Goal: Information Seeking & Learning: Find contact information

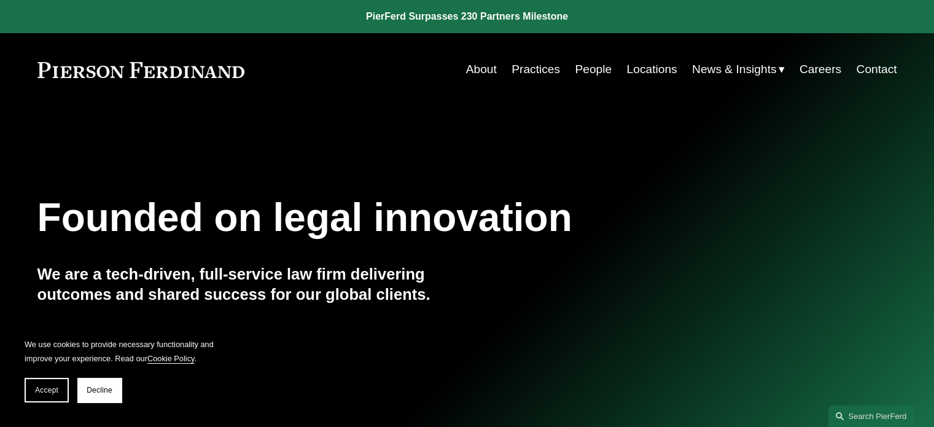
click at [537, 71] on link "Practices" at bounding box center [535, 69] width 49 height 23
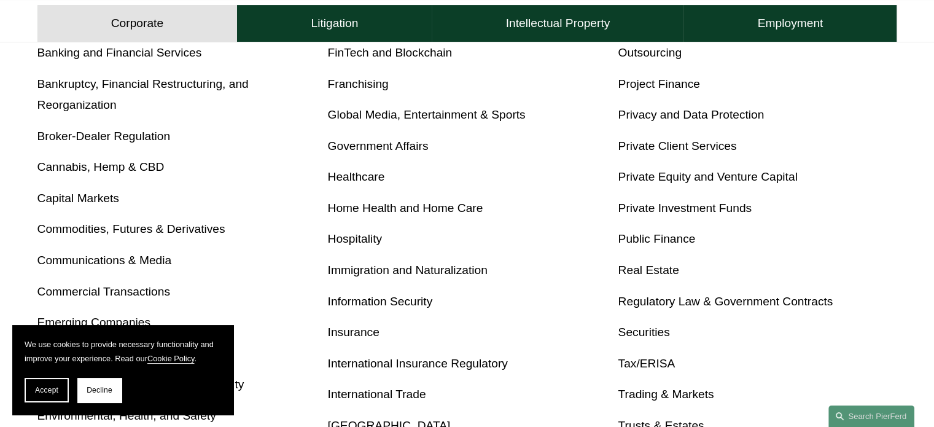
scroll to position [553, 0]
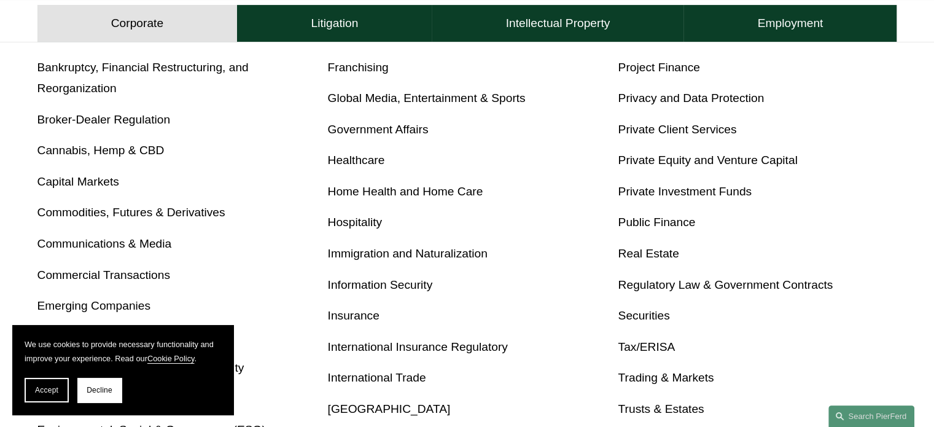
click at [363, 163] on link "Healthcare" at bounding box center [356, 159] width 57 height 13
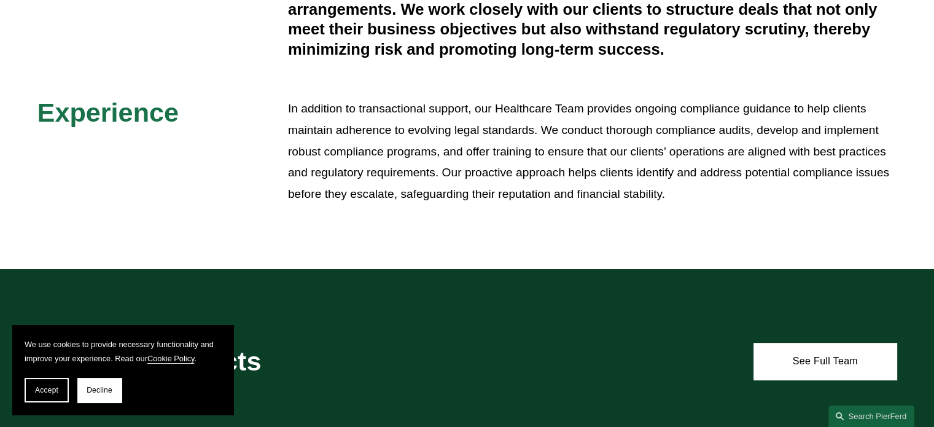
scroll to position [614, 0]
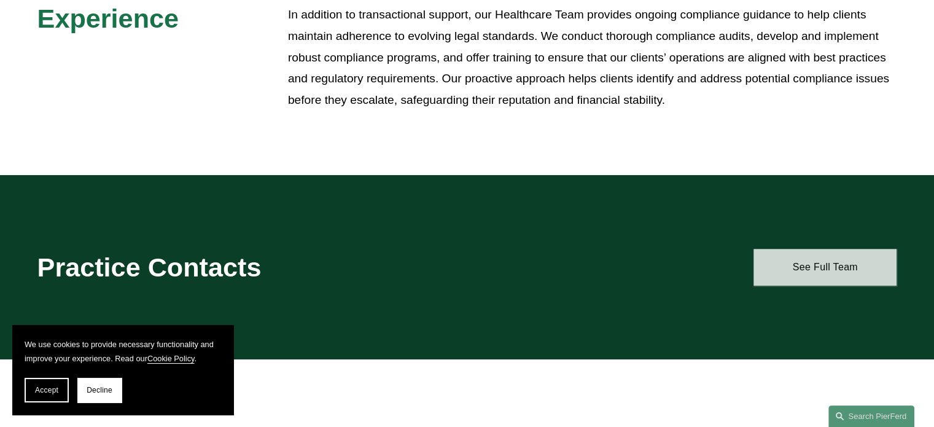
click at [807, 260] on link "See Full Team" at bounding box center [824, 267] width 143 height 37
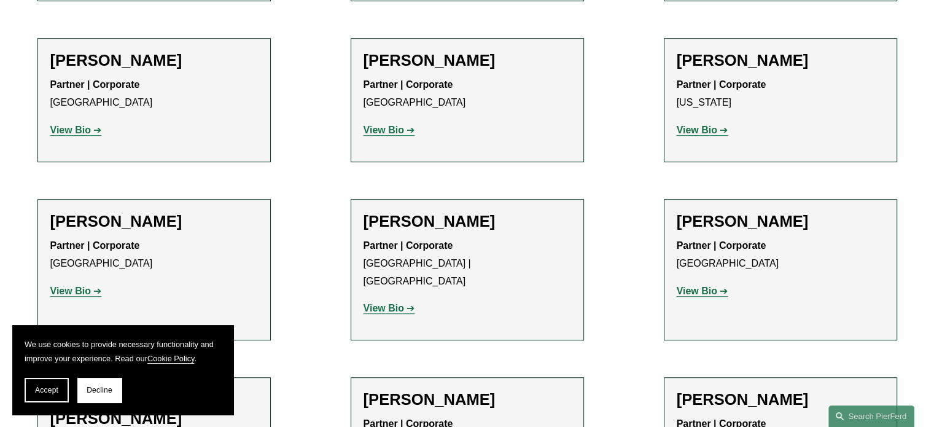
scroll to position [675, 0]
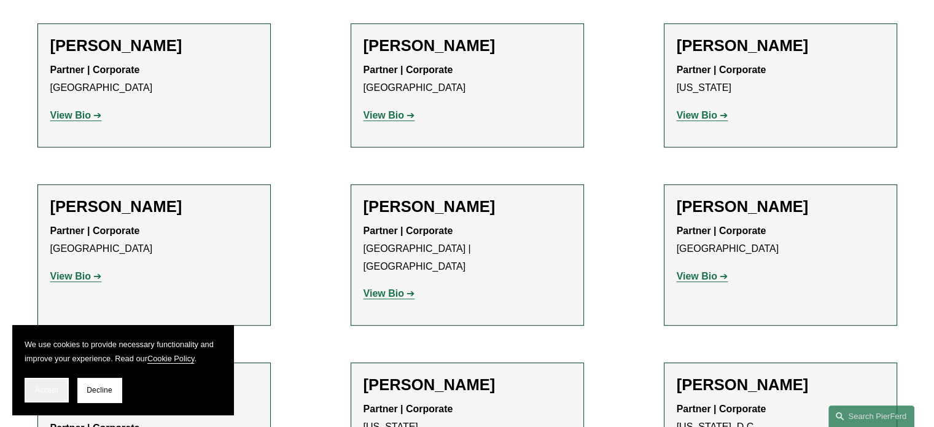
click at [63, 389] on button "Accept" at bounding box center [47, 390] width 44 height 25
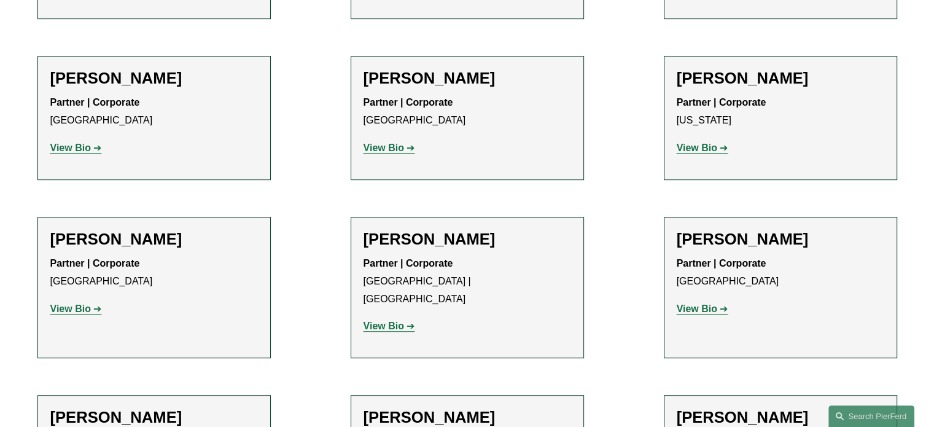
scroll to position [614, 0]
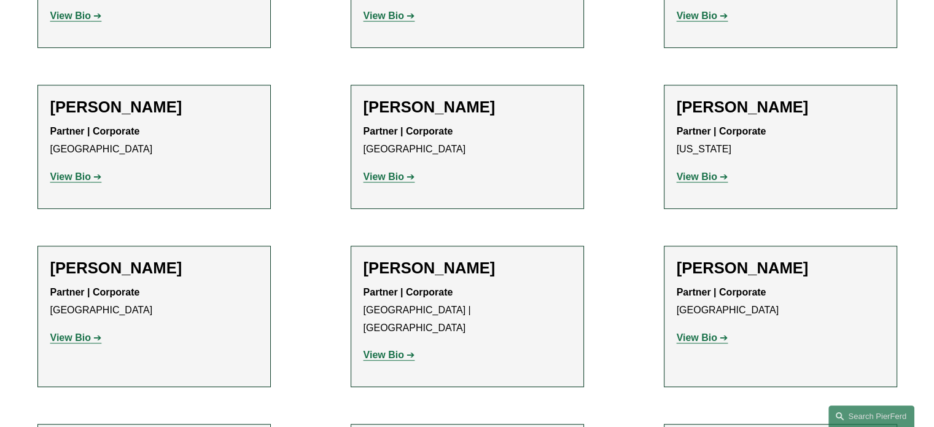
click at [92, 176] on link "View Bio" at bounding box center [76, 176] width 52 height 10
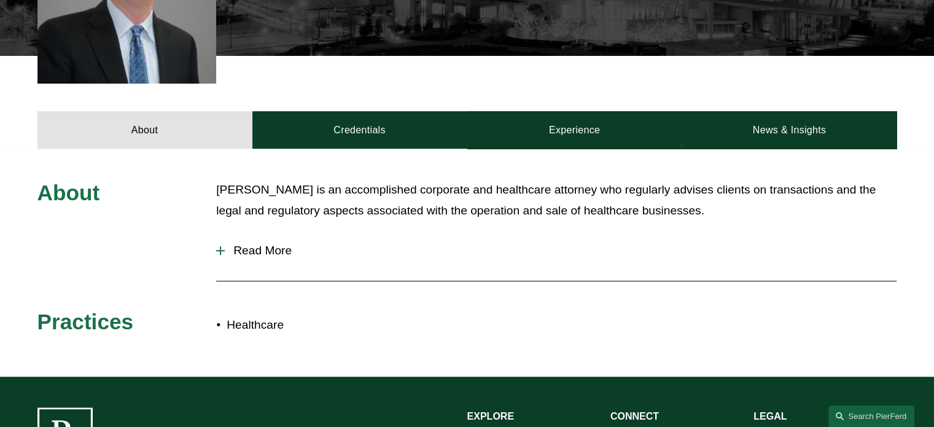
scroll to position [430, 0]
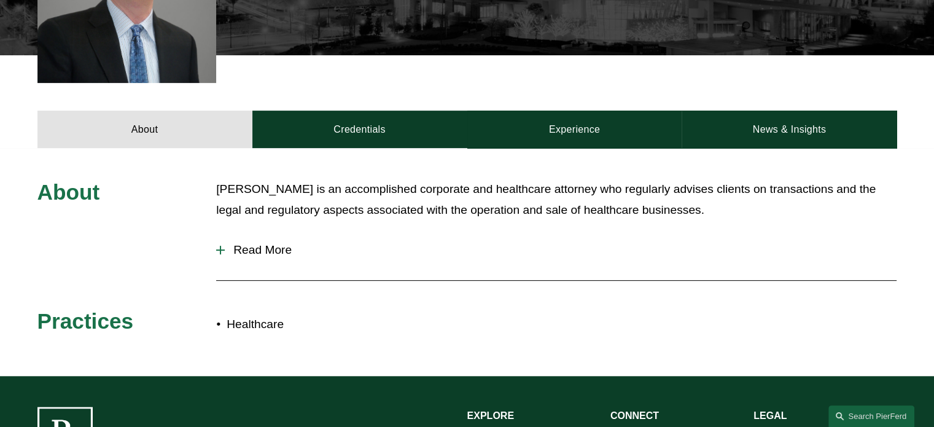
click at [220, 251] on div at bounding box center [220, 250] width 1 height 9
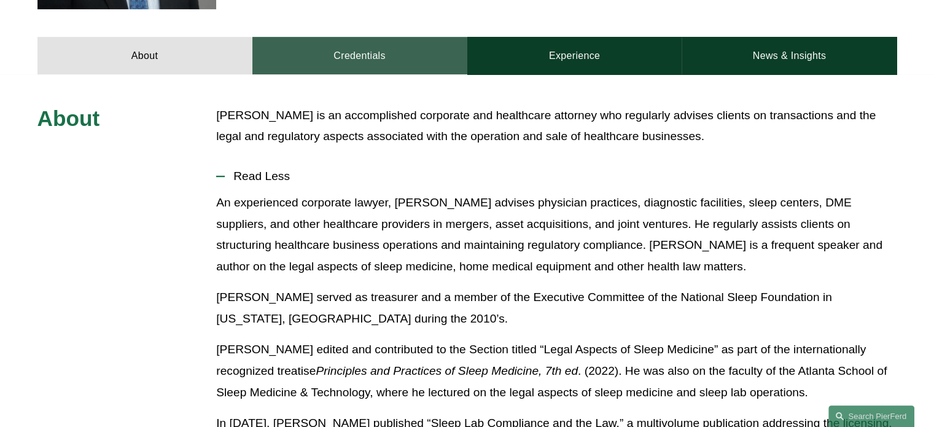
scroll to position [307, 0]
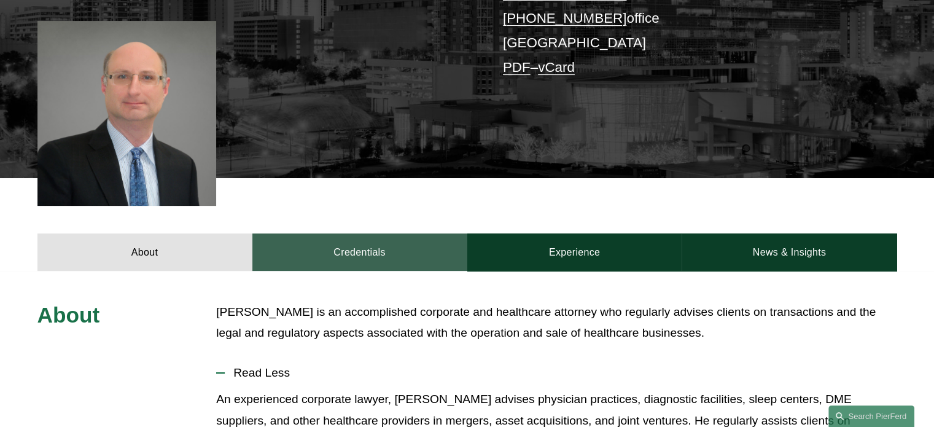
click at [392, 252] on link "Credentials" at bounding box center [359, 251] width 215 height 37
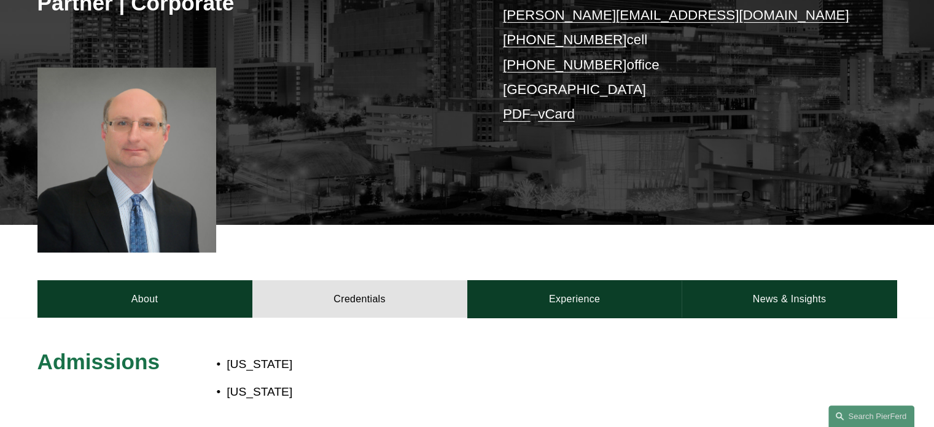
scroll to position [123, 0]
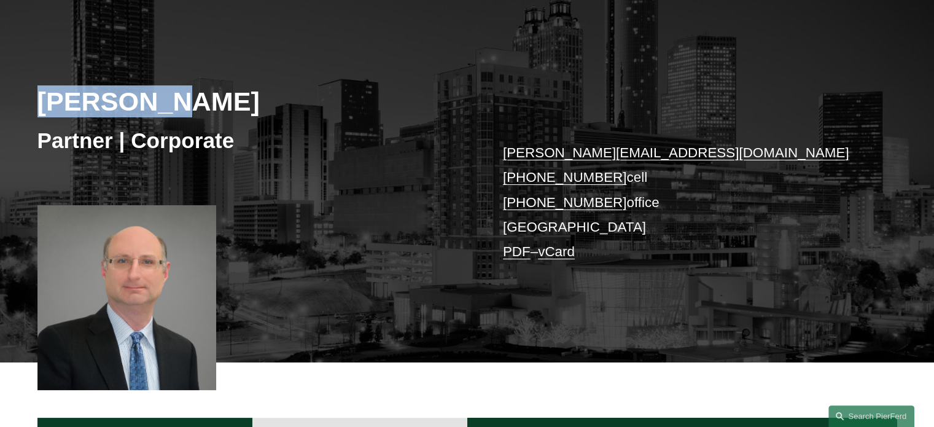
drag, startPoint x: 162, startPoint y: 103, endPoint x: 44, endPoint y: 103, distance: 117.9
click at [44, 103] on h2 "[PERSON_NAME]" at bounding box center [252, 101] width 430 height 32
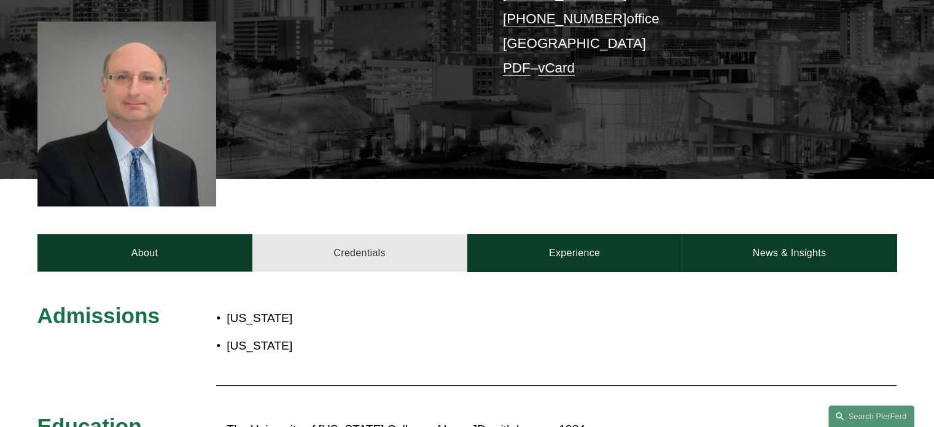
scroll to position [307, 0]
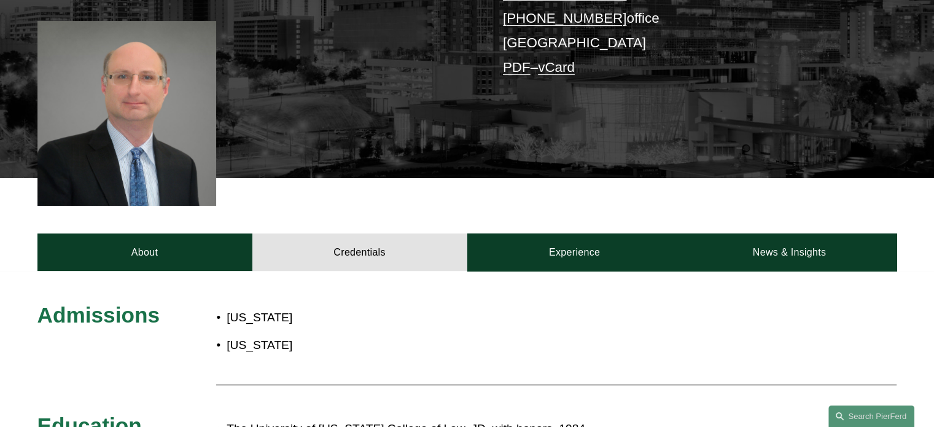
click at [415, 319] on p "[US_STATE]" at bounding box center [383, 317] width 312 height 21
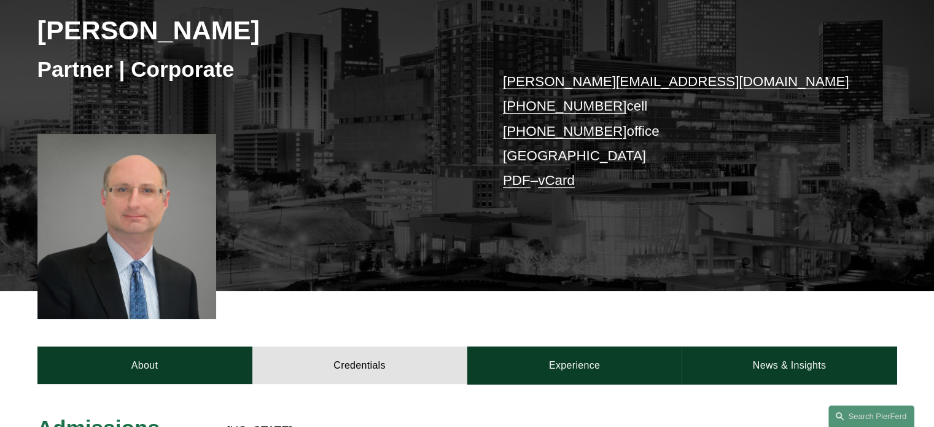
scroll to position [184, 0]
